Goal: Information Seeking & Learning: Stay updated

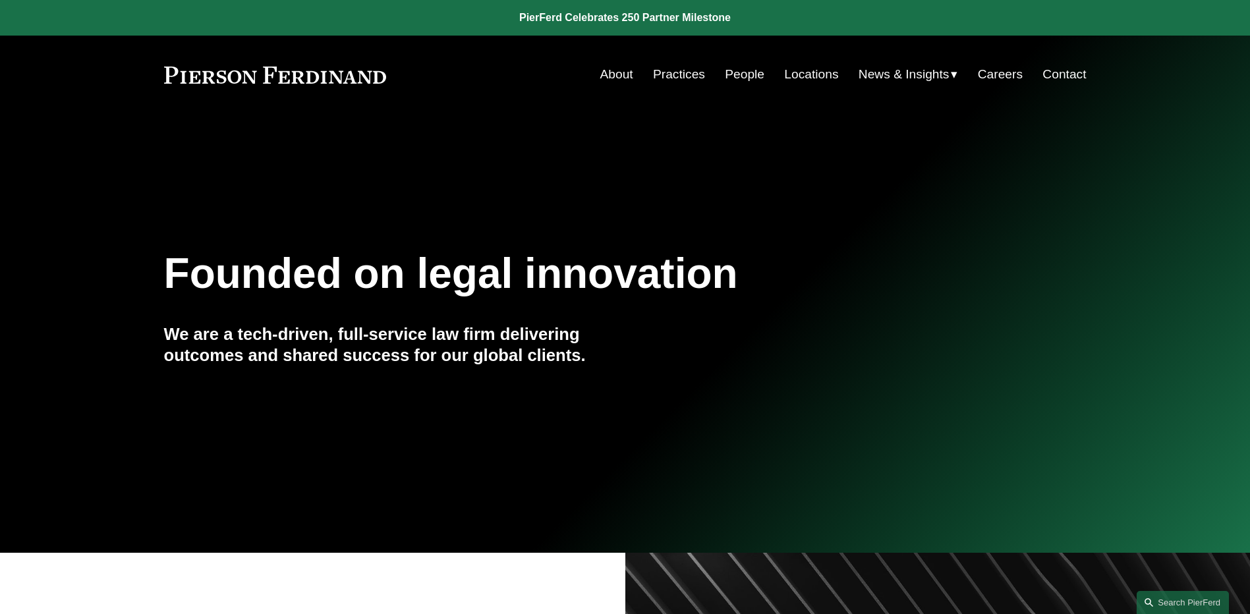
click at [736, 79] on link "People" at bounding box center [745, 74] width 40 height 25
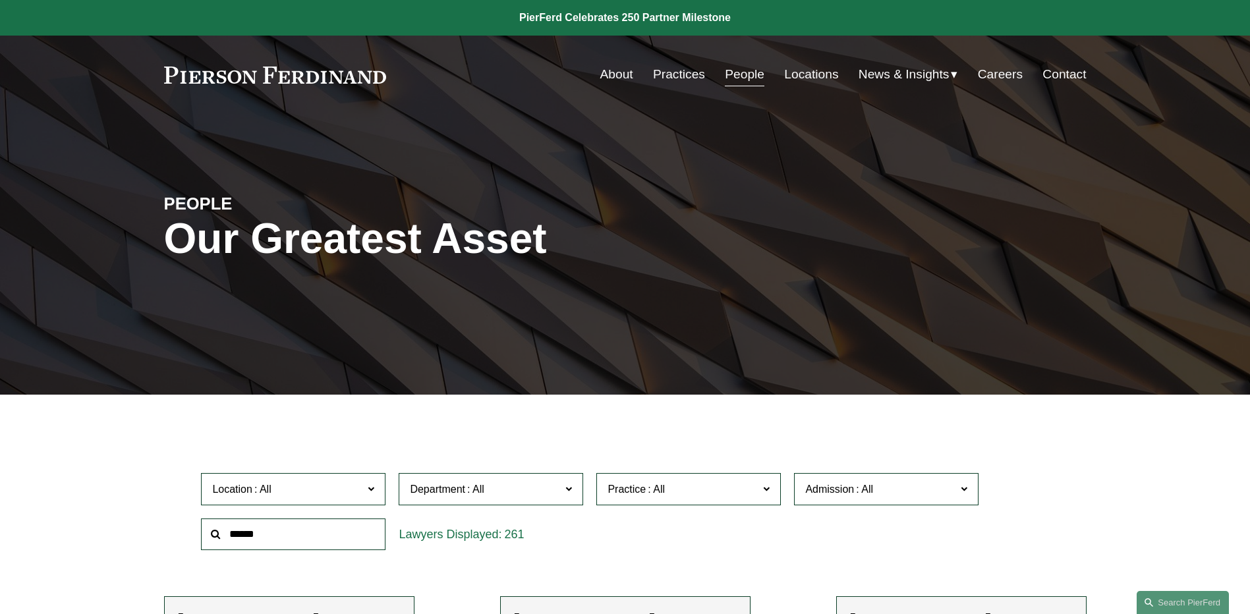
click at [0, 0] on span "News" at bounding box center [0, 0] width 0 height 0
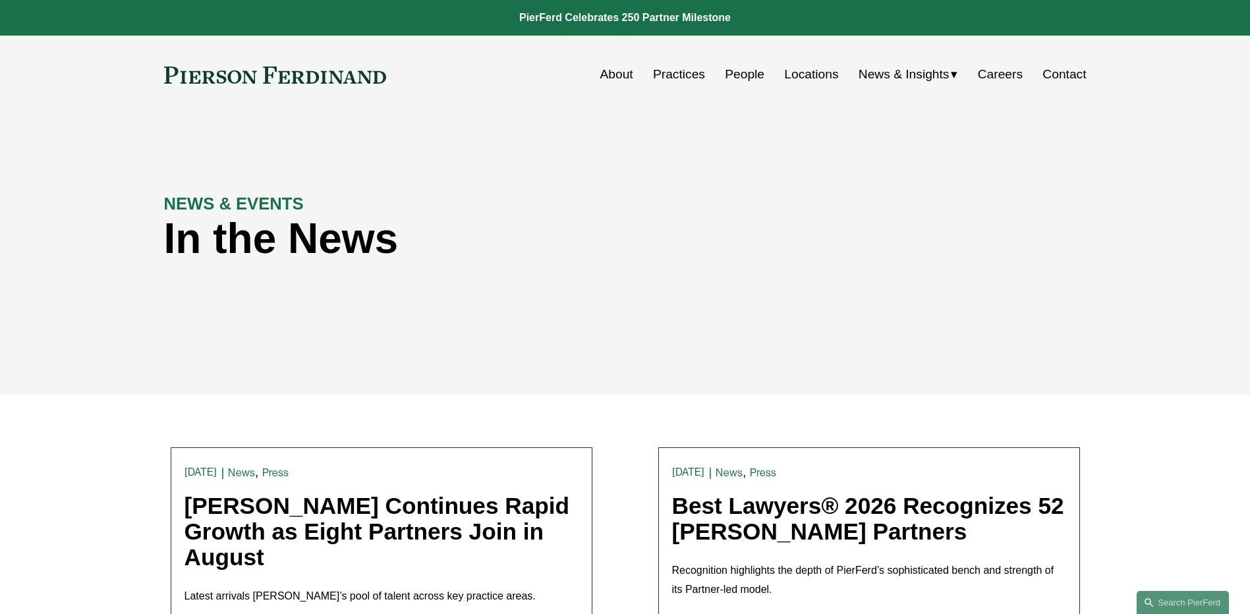
click at [674, 340] on div "NEWS & EVENTS In the News" at bounding box center [625, 254] width 1250 height 198
